Goal: Find contact information: Find contact information

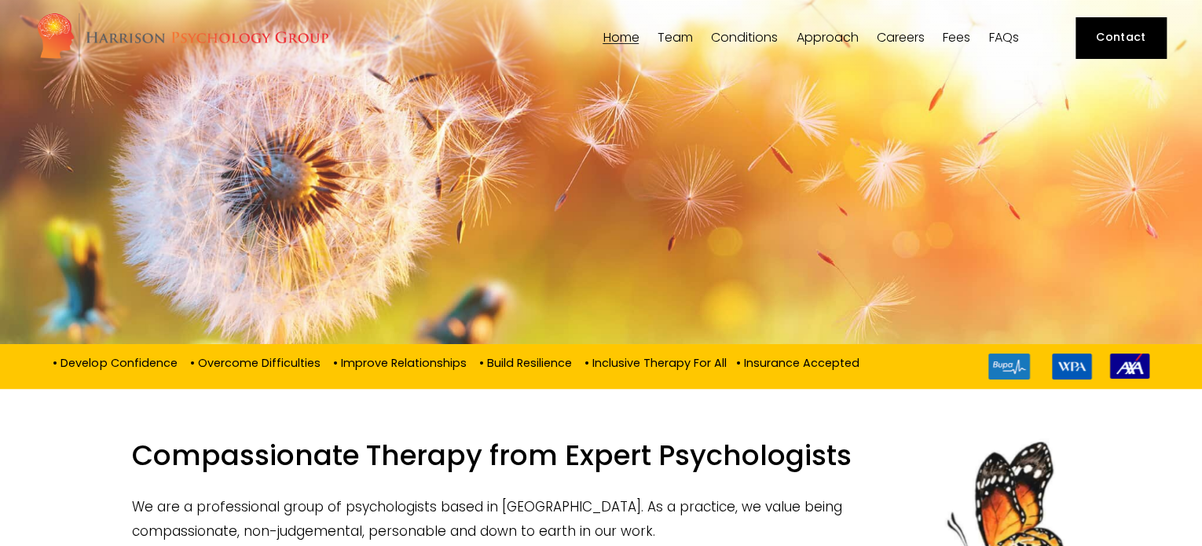
click at [1092, 40] on link "Contact" at bounding box center [1120, 37] width 90 height 41
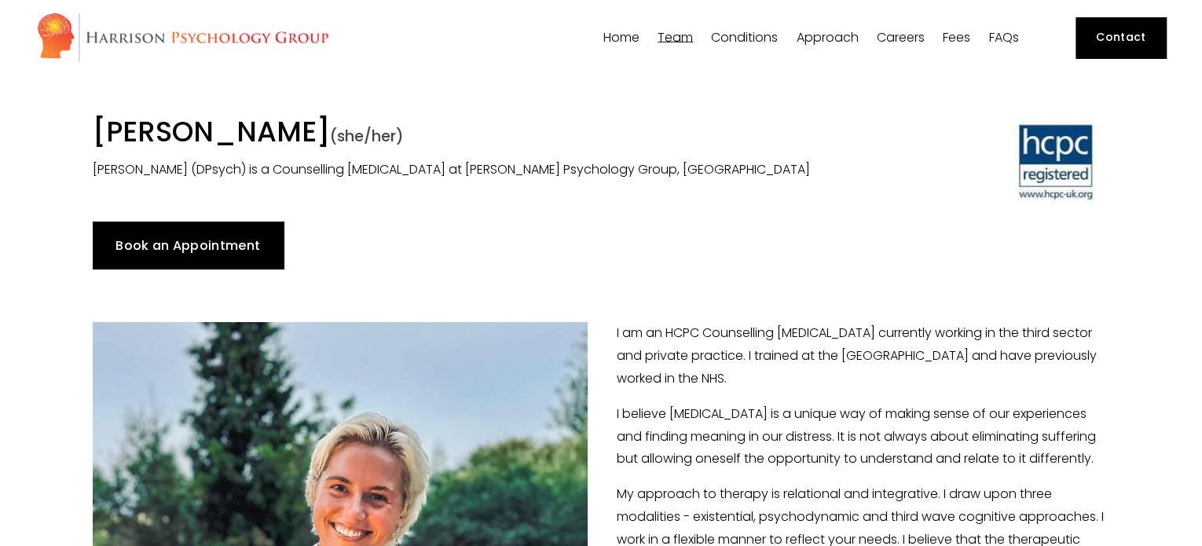
click at [1122, 40] on link "Contact" at bounding box center [1120, 37] width 90 height 41
